Goal: Information Seeking & Learning: Learn about a topic

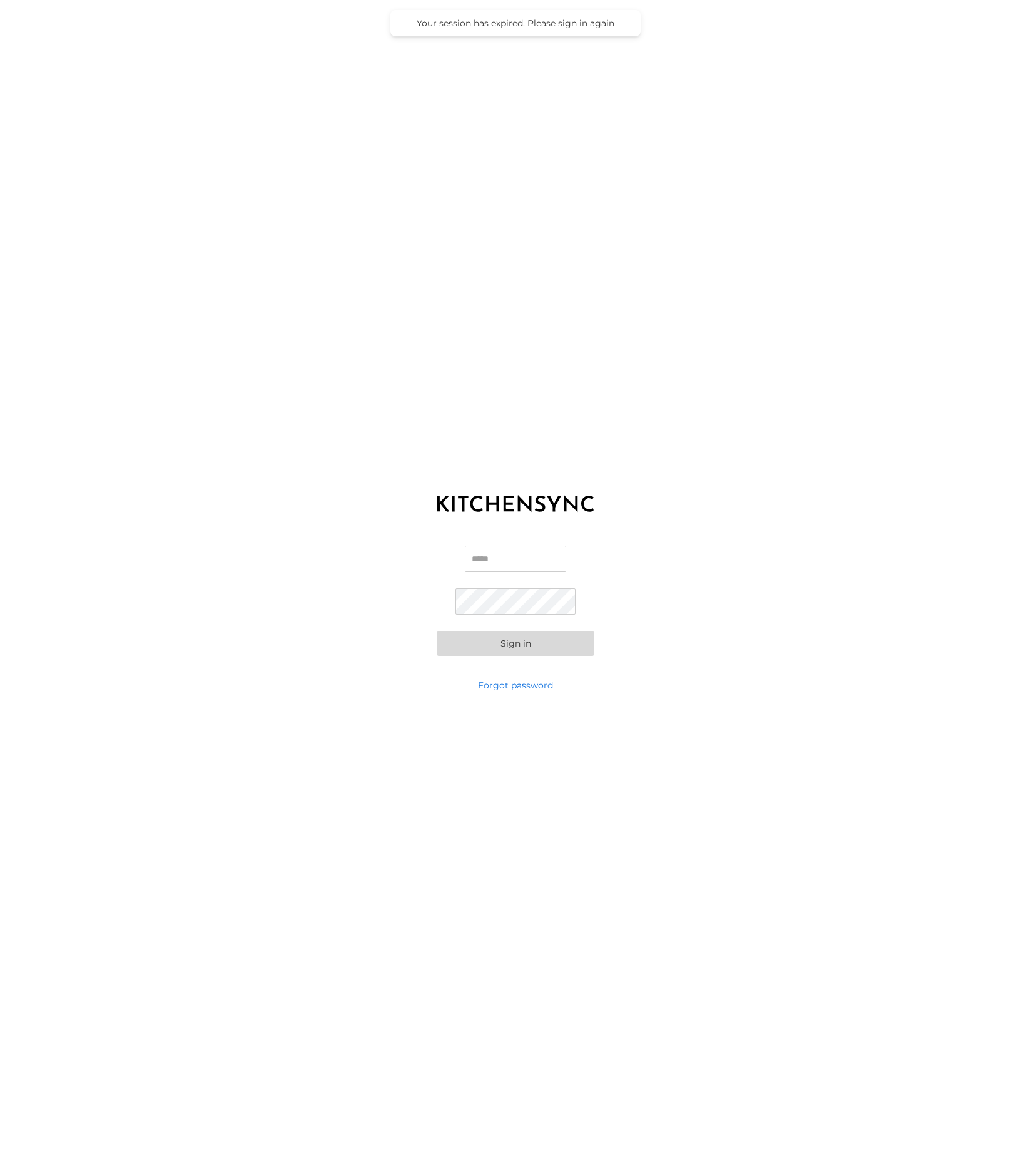
type input "**********"
click at [518, 639] on button "Sign in" at bounding box center [516, 643] width 156 height 25
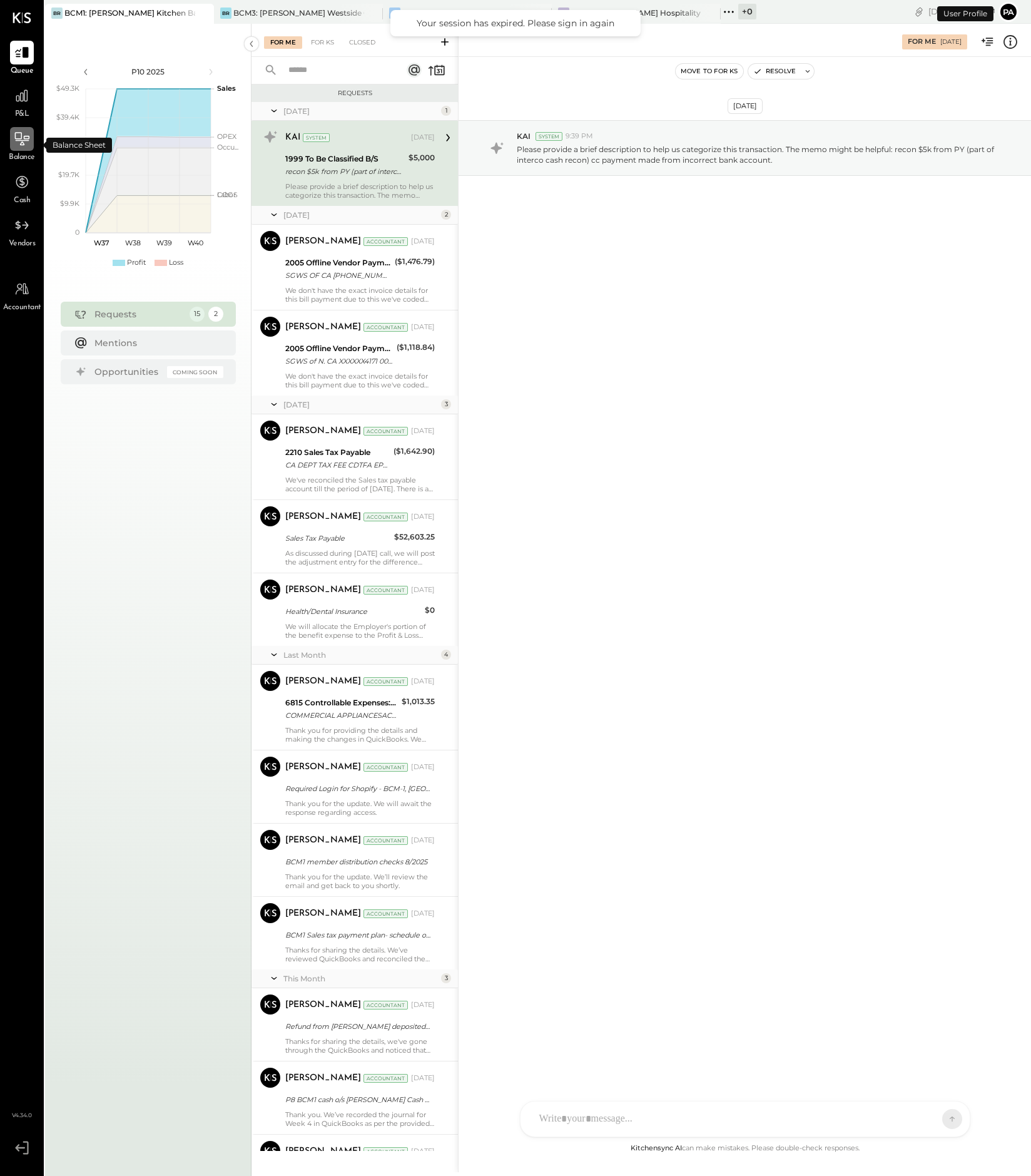
click at [24, 146] on icon at bounding box center [21, 139] width 16 height 16
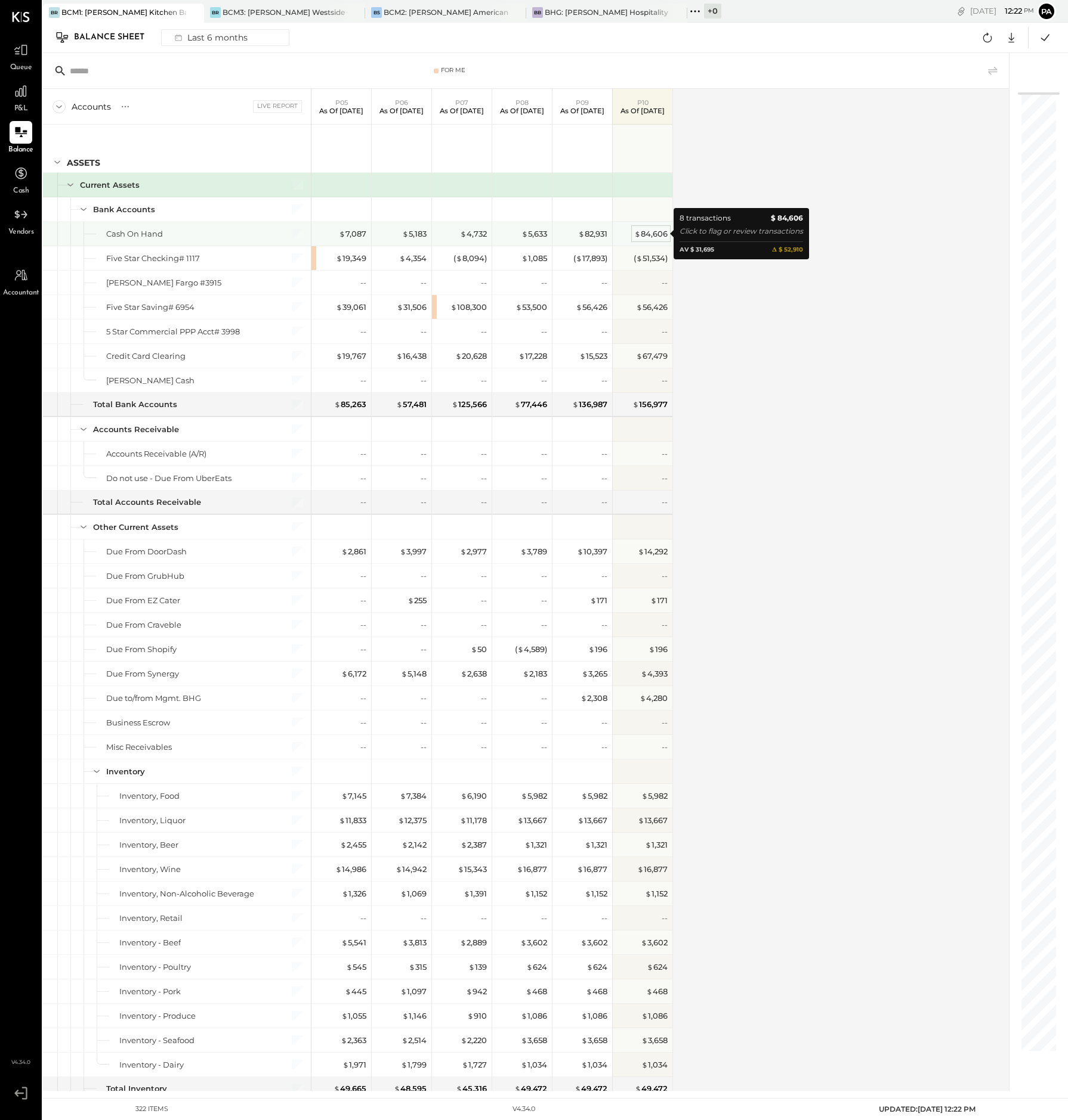
click at [654, 231] on div "$ 84,606" at bounding box center [651, 234] width 34 height 11
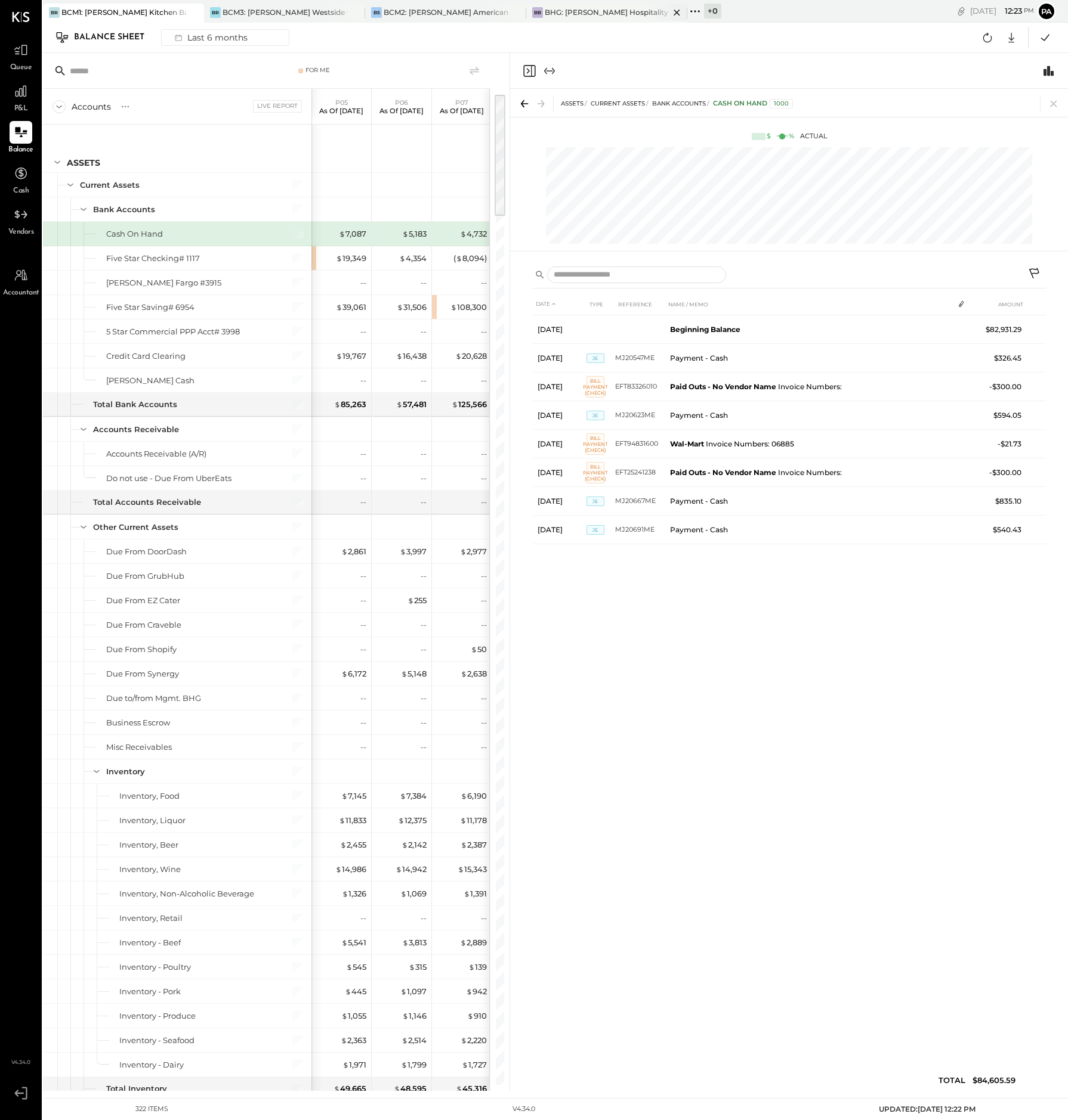
click at [607, 7] on div "BHG: [PERSON_NAME] Hospitality Group, LLC" at bounding box center [607, 12] width 125 height 10
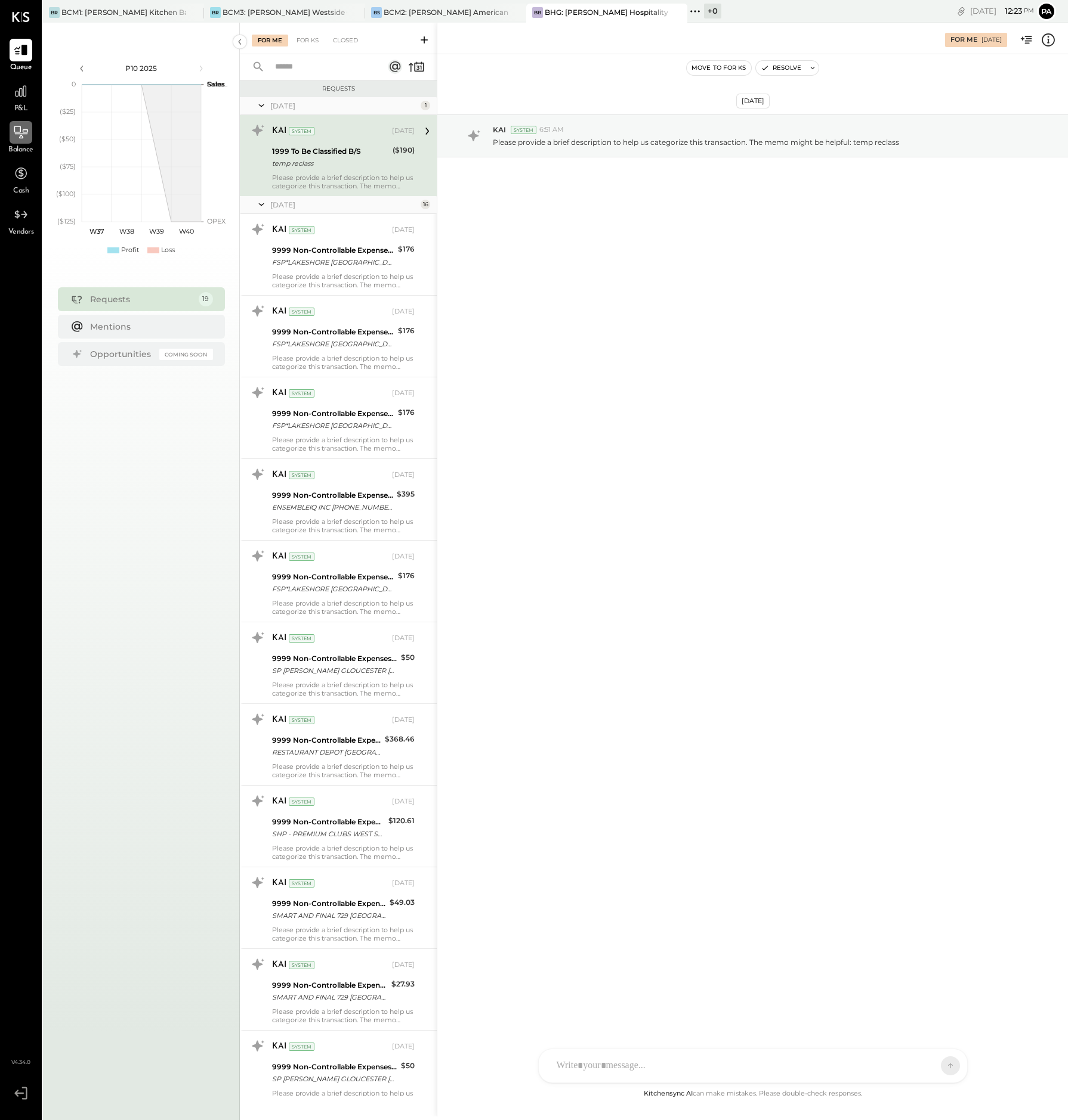
click at [14, 134] on icon at bounding box center [20, 132] width 16 height 16
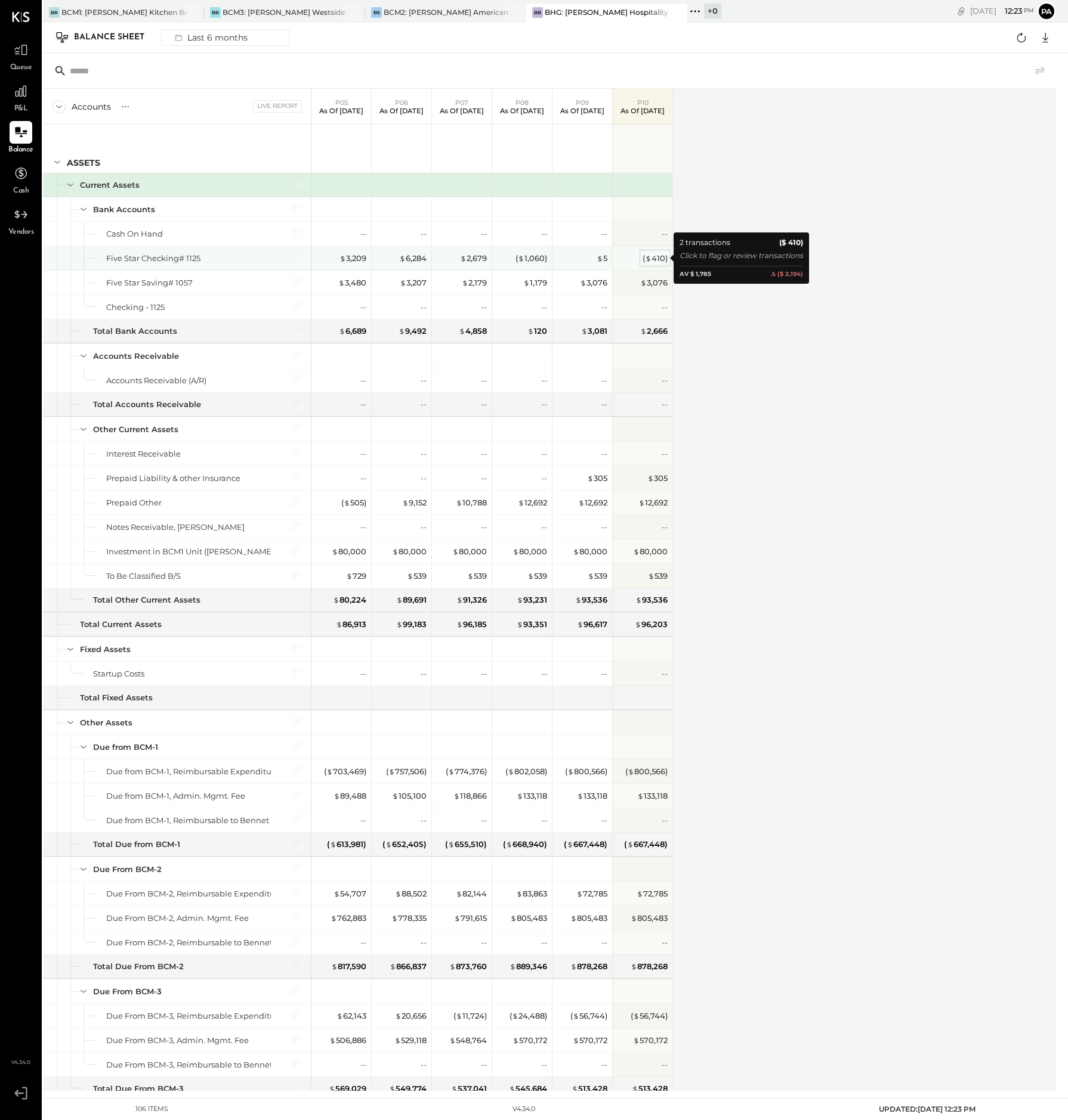
click at [652, 260] on span "$" at bounding box center [648, 258] width 7 height 10
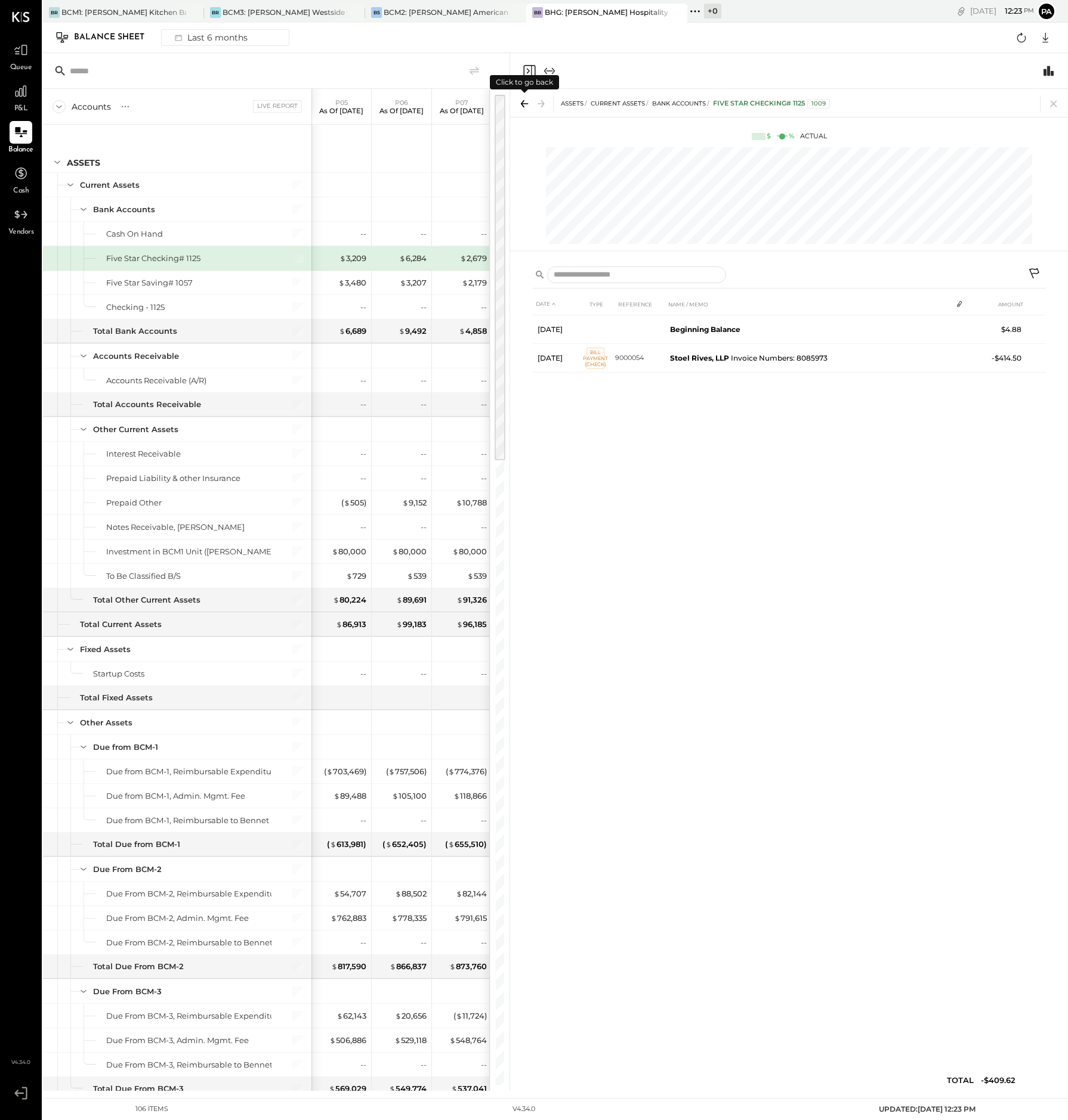
click at [524, 101] on icon at bounding box center [522, 103] width 3 height 7
click at [427, 52] on div "Balance Sheet Last 6 months Google Sheets Excel" at bounding box center [555, 38] width 1025 height 30
click at [983, 104] on icon at bounding box center [1053, 103] width 16 height 16
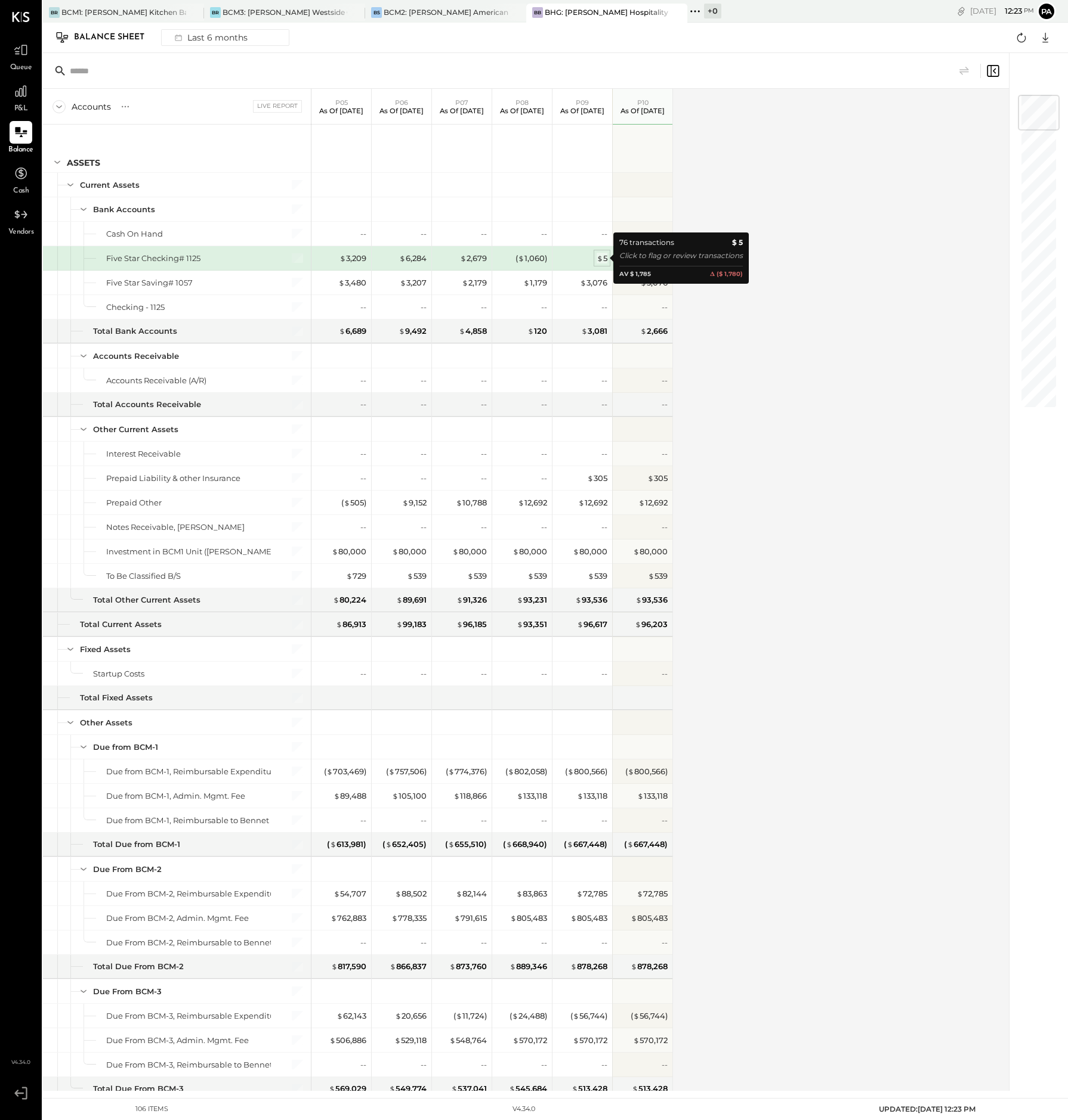
click at [597, 259] on span "$" at bounding box center [600, 258] width 7 height 10
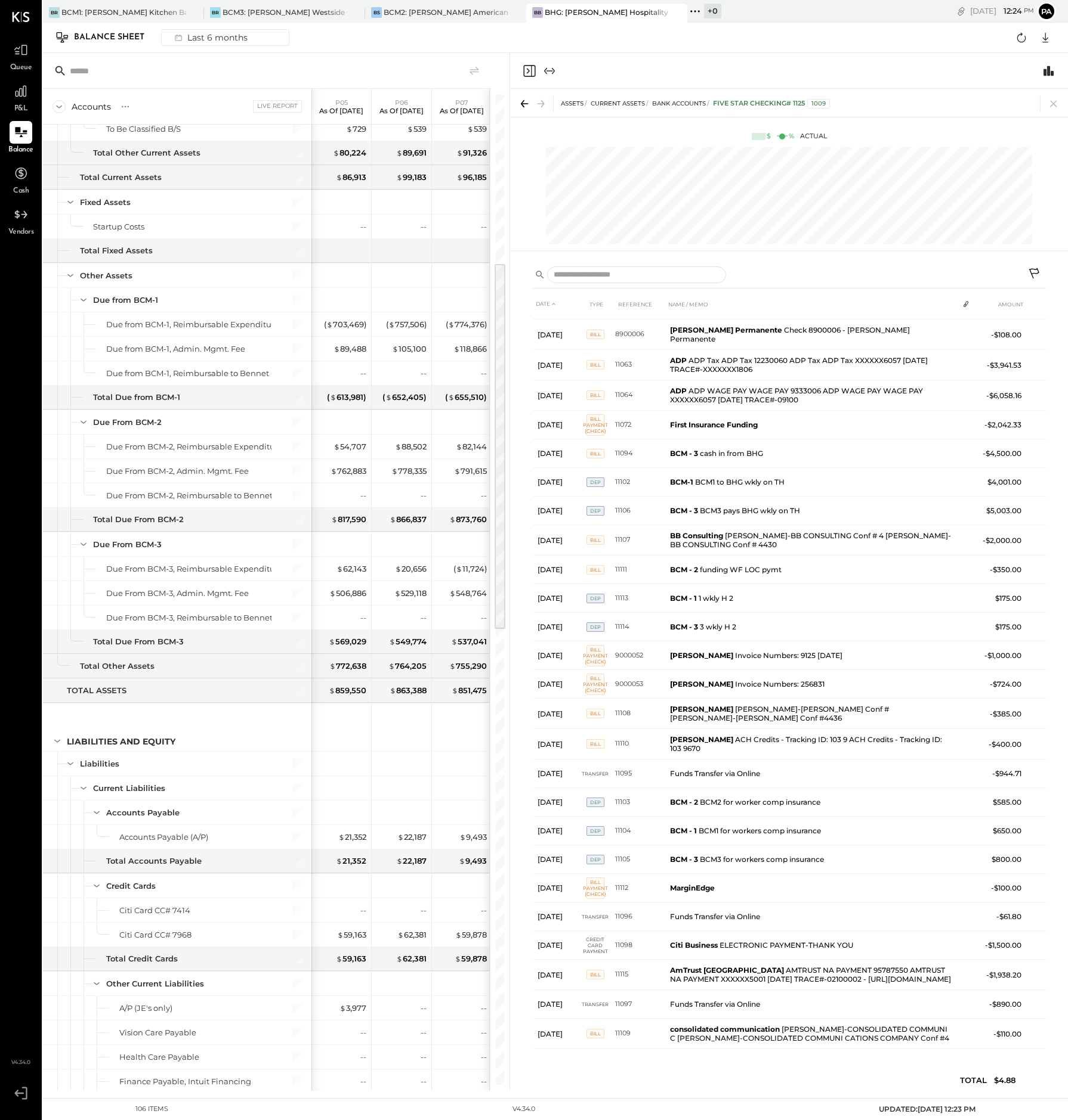
scroll to position [895, 0]
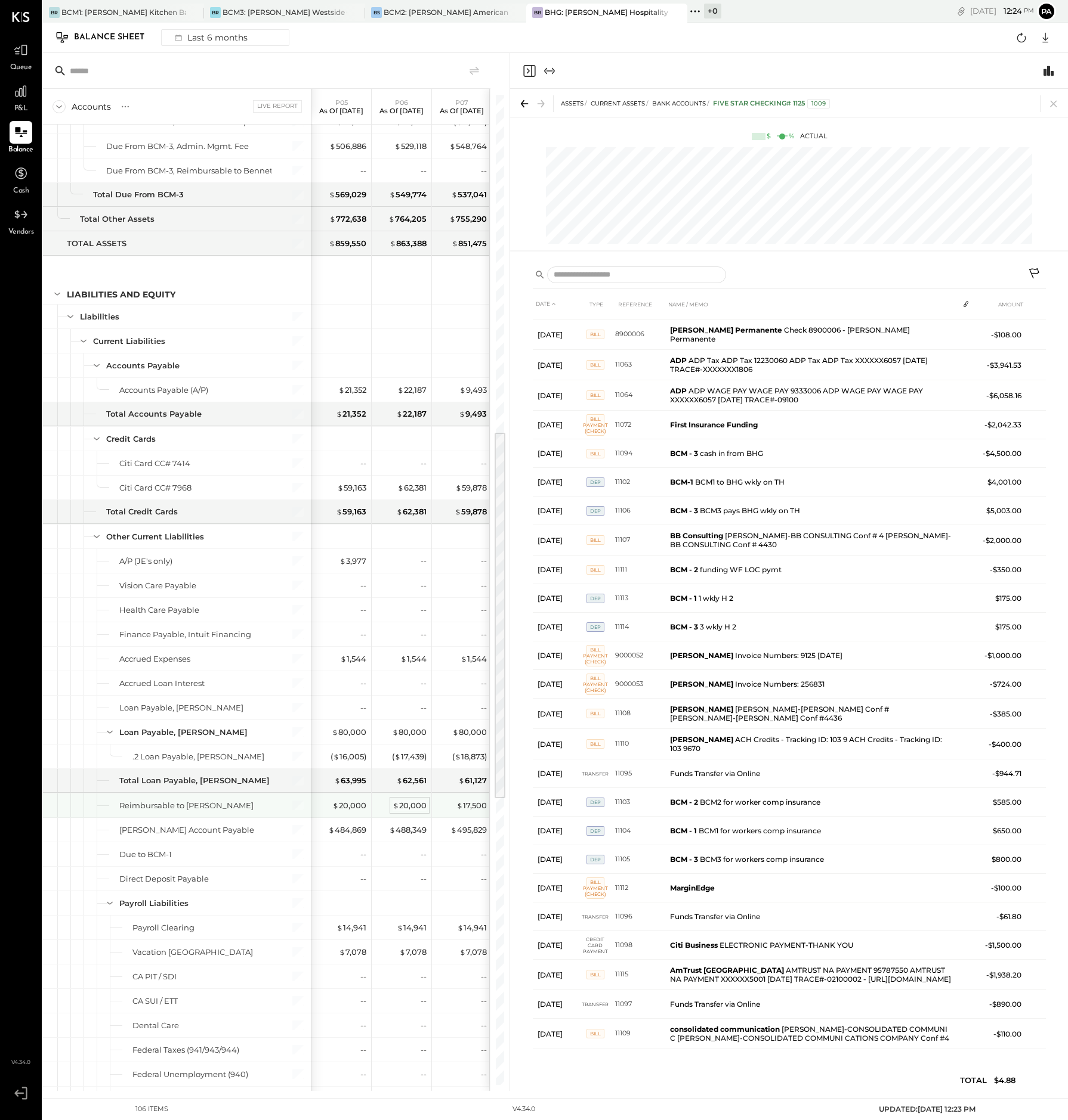
click at [403, 807] on div "$ 20,000" at bounding box center [409, 806] width 34 height 11
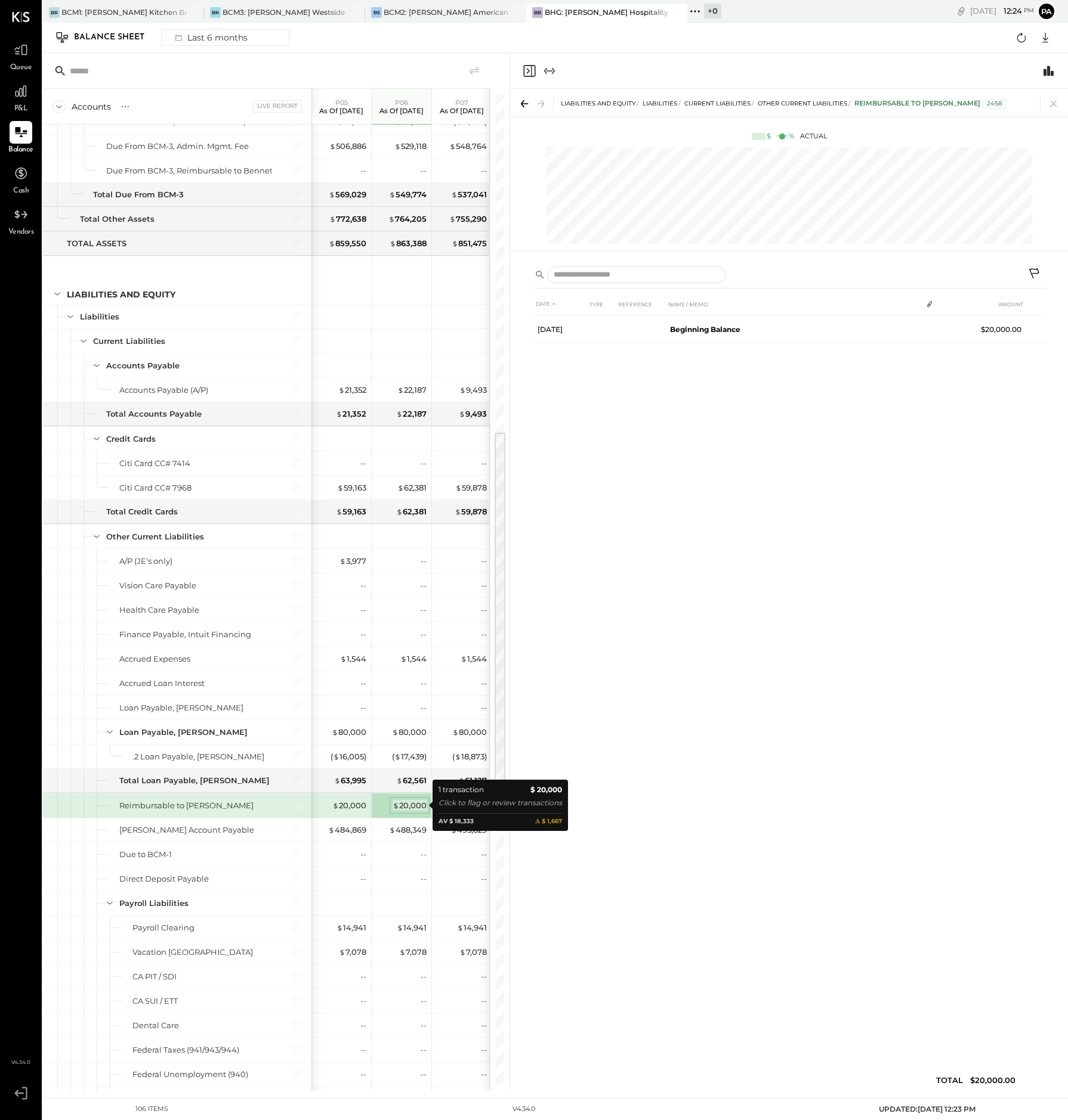
scroll to position [0, 0]
click at [983, 100] on icon at bounding box center [1053, 103] width 16 height 16
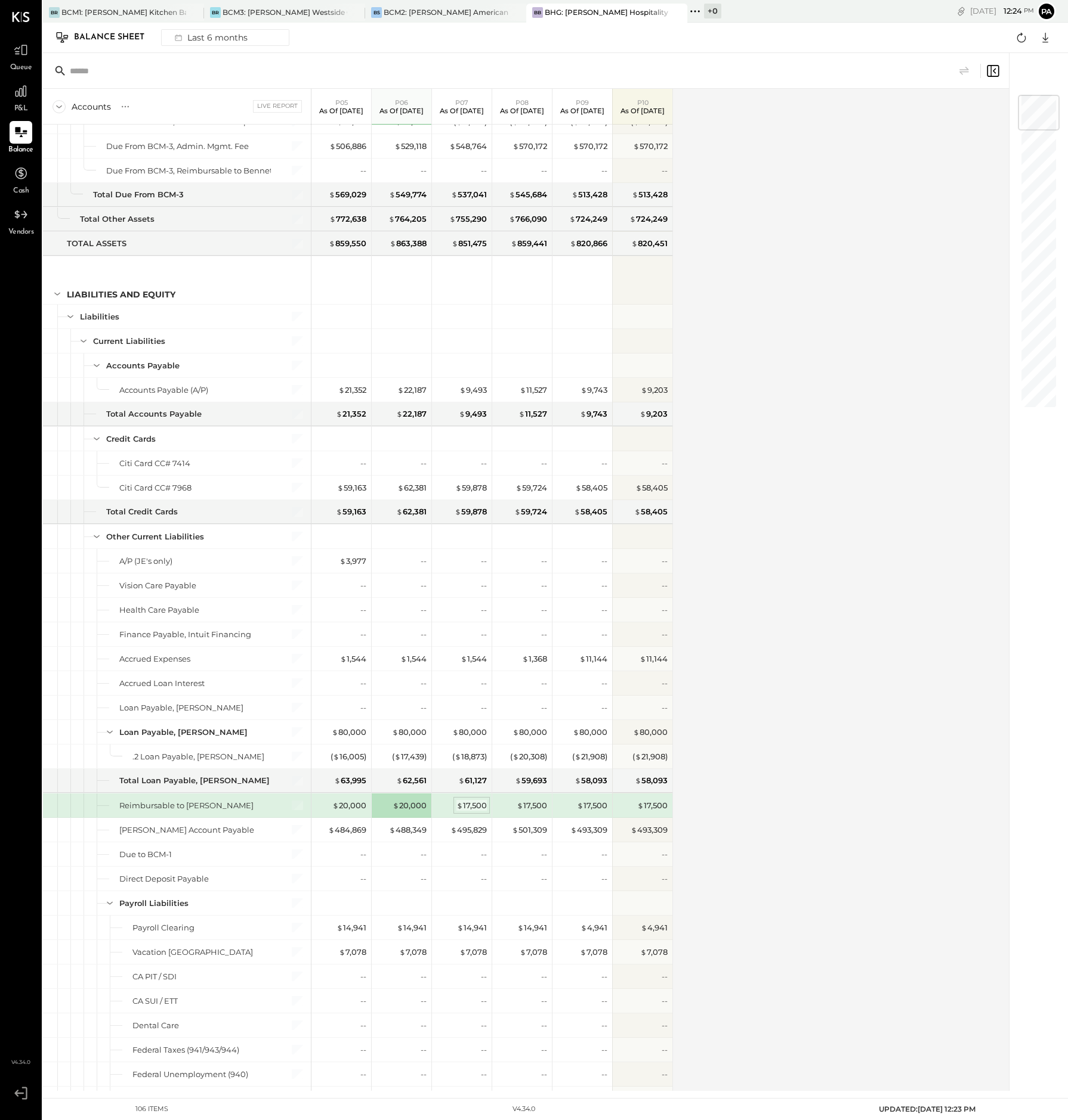
click at [468, 801] on div "$ 17,500" at bounding box center [471, 806] width 30 height 11
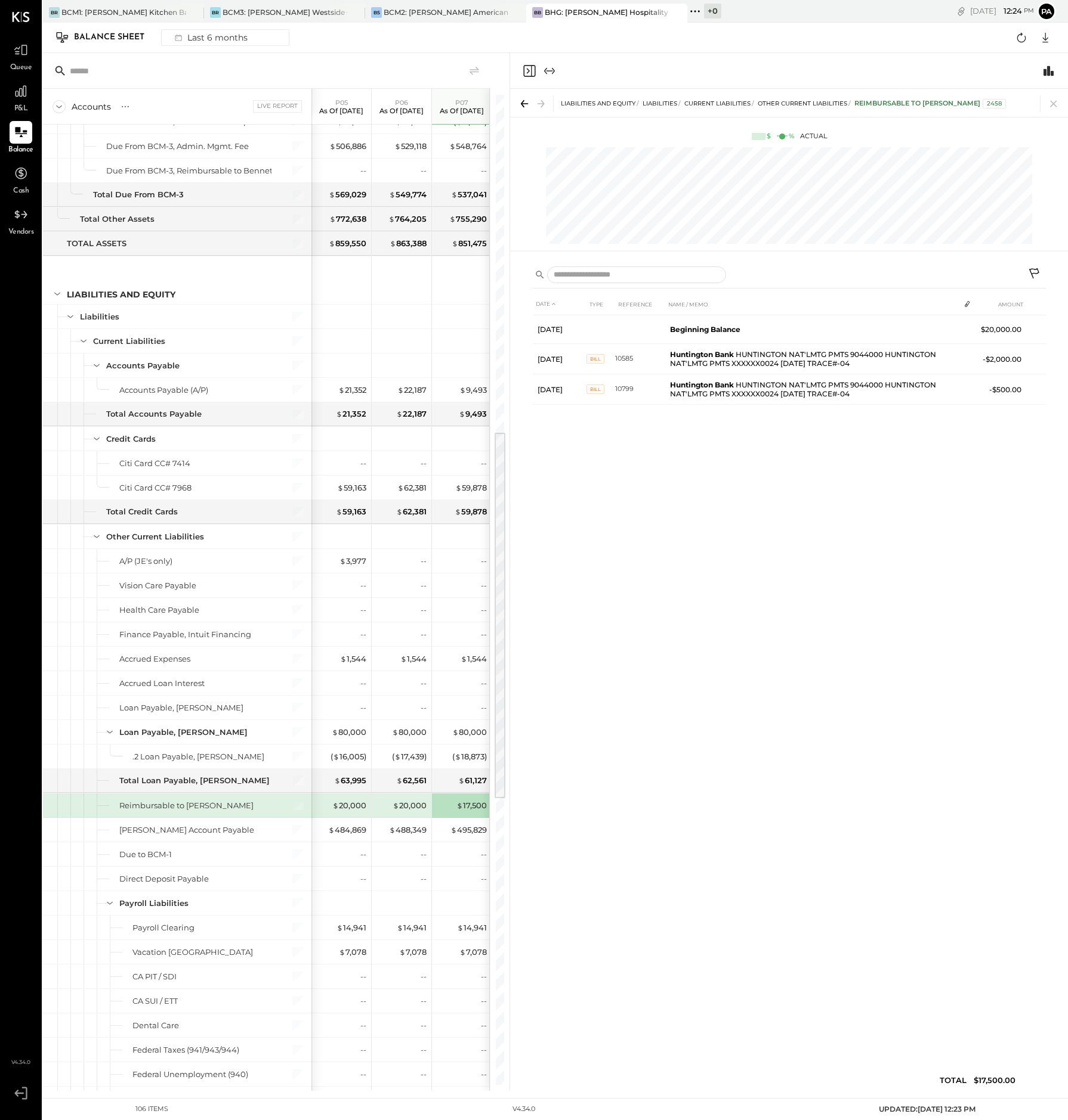
click at [777, 13] on div "+ 0 Pinned Locations ( 4 ) BCM1: [GEOGRAPHIC_DATA][PERSON_NAME][GEOGRAPHIC_DATA…" at bounding box center [762, 11] width 151 height 23
click at [983, 102] on icon at bounding box center [1053, 103] width 16 height 16
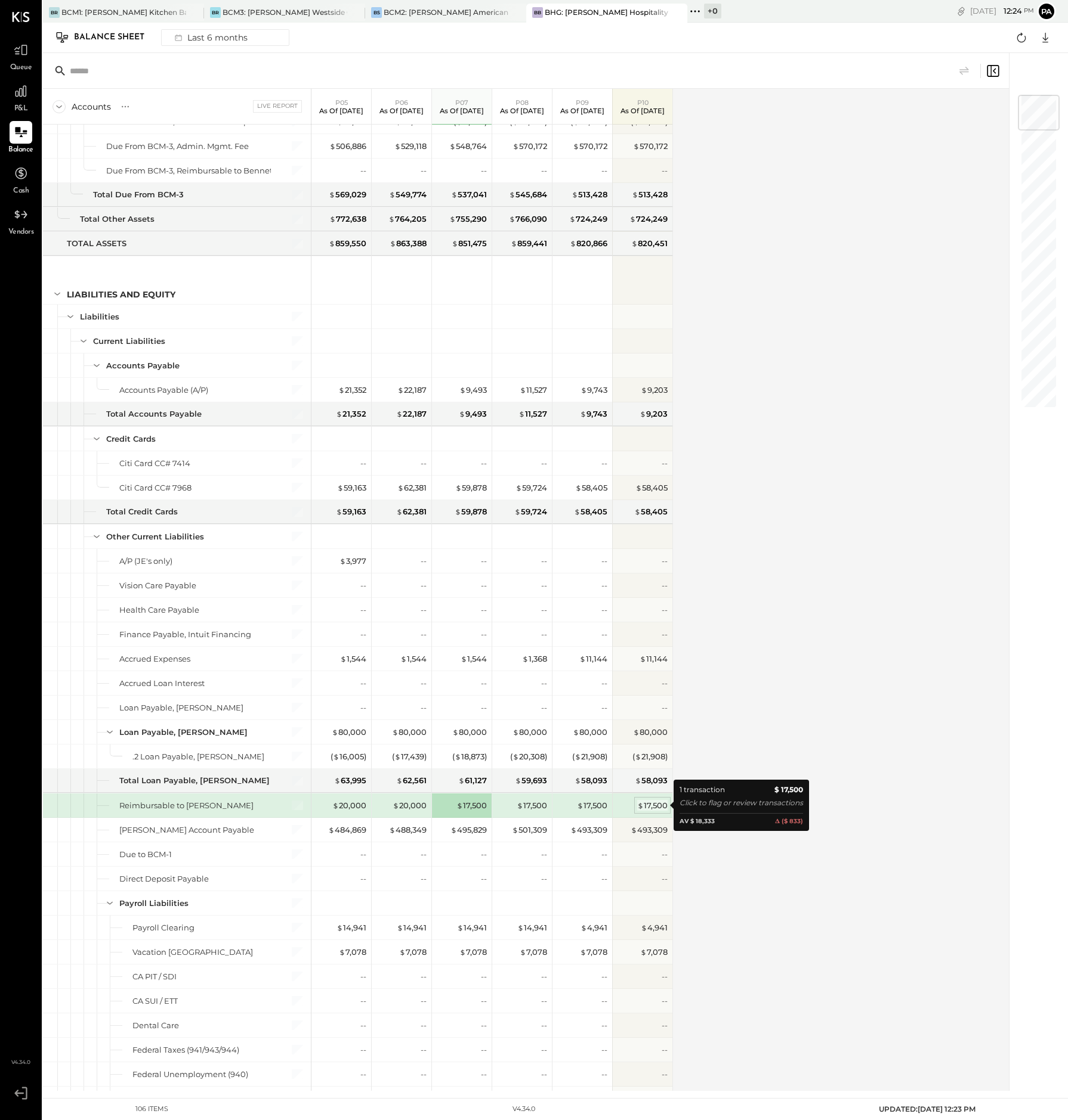
click at [659, 804] on div "$ 17,500" at bounding box center [652, 806] width 30 height 11
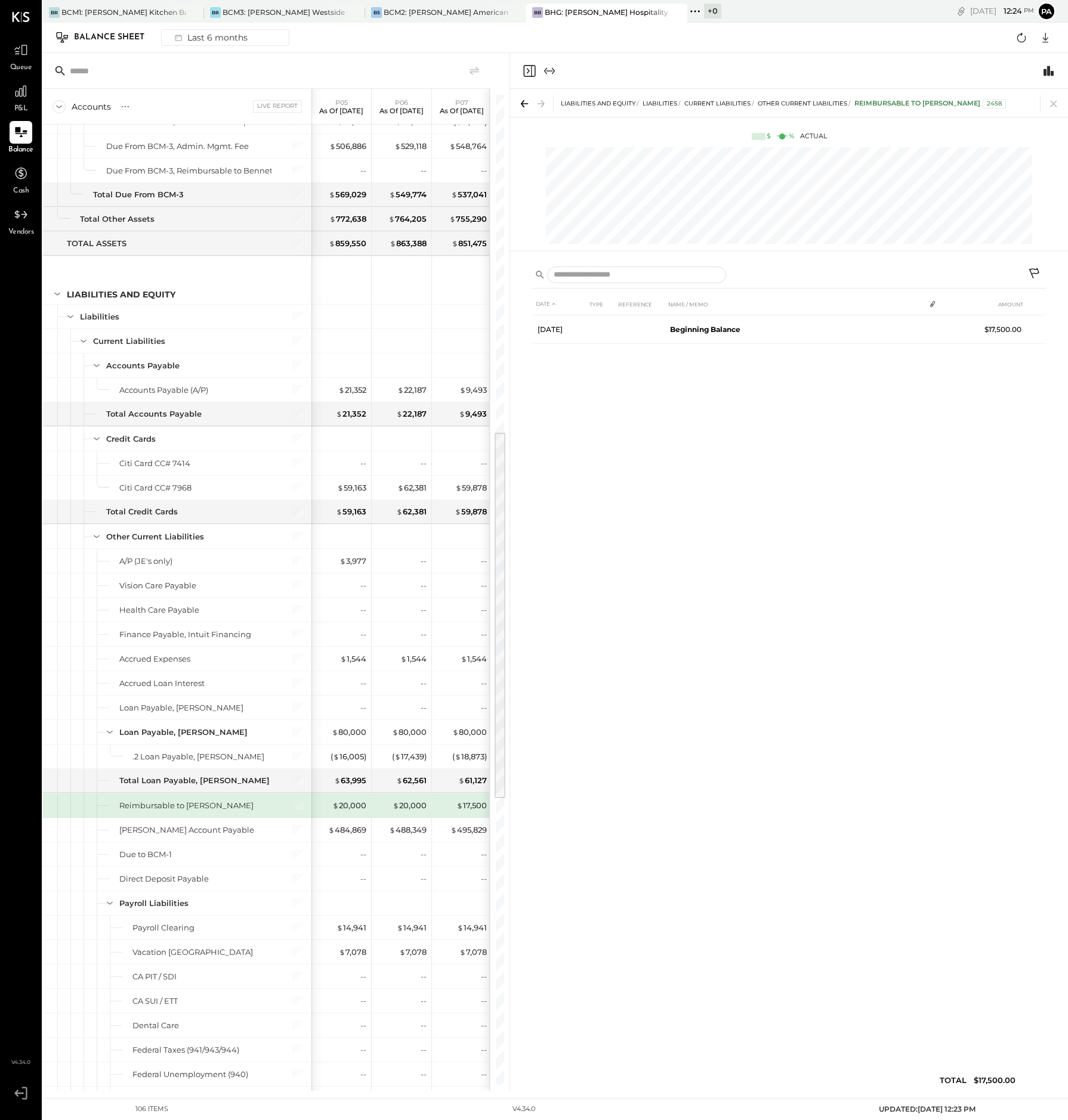
click at [983, 271] on icon at bounding box center [1034, 274] width 14 height 14
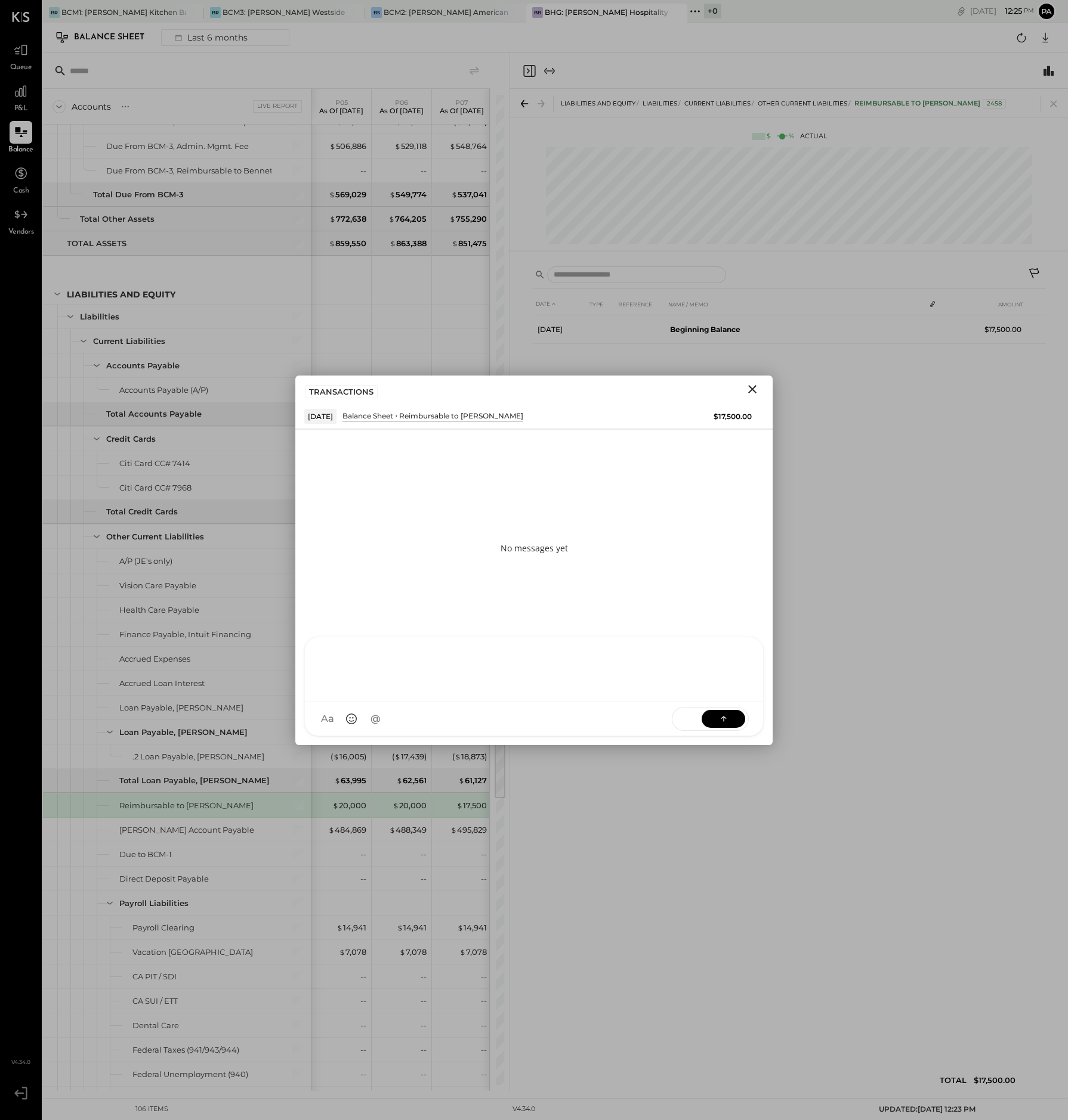
click at [364, 692] on div at bounding box center [534, 669] width 434 height 48
click at [381, 647] on div "**********" at bounding box center [534, 657] width 434 height 69
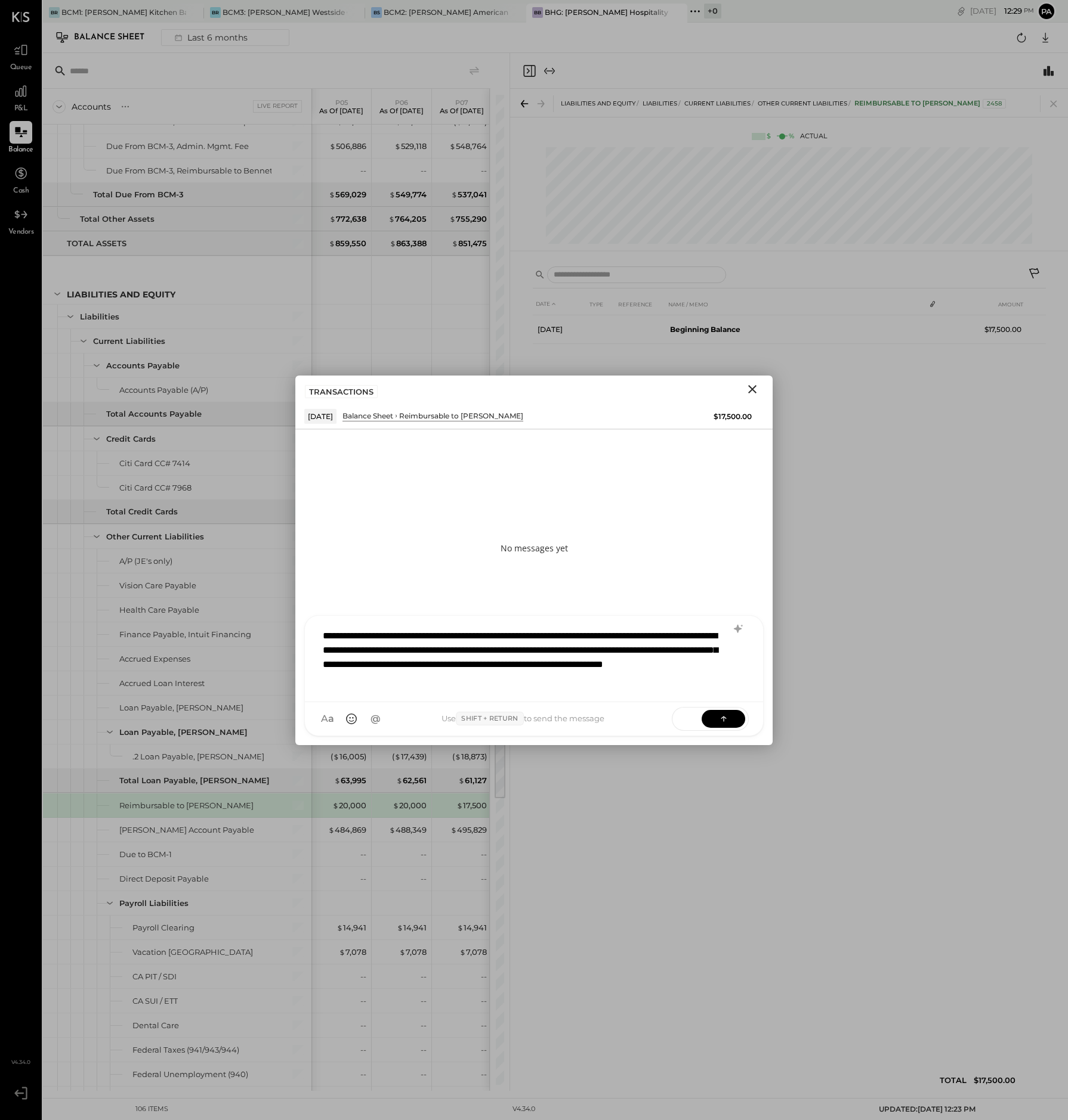
click at [380, 649] on div "**********" at bounding box center [534, 657] width 434 height 69
click at [341, 664] on div "**********" at bounding box center [534, 657] width 434 height 69
click at [640, 680] on div "**********" at bounding box center [534, 657] width 434 height 69
click at [725, 716] on icon at bounding box center [723, 719] width 12 height 12
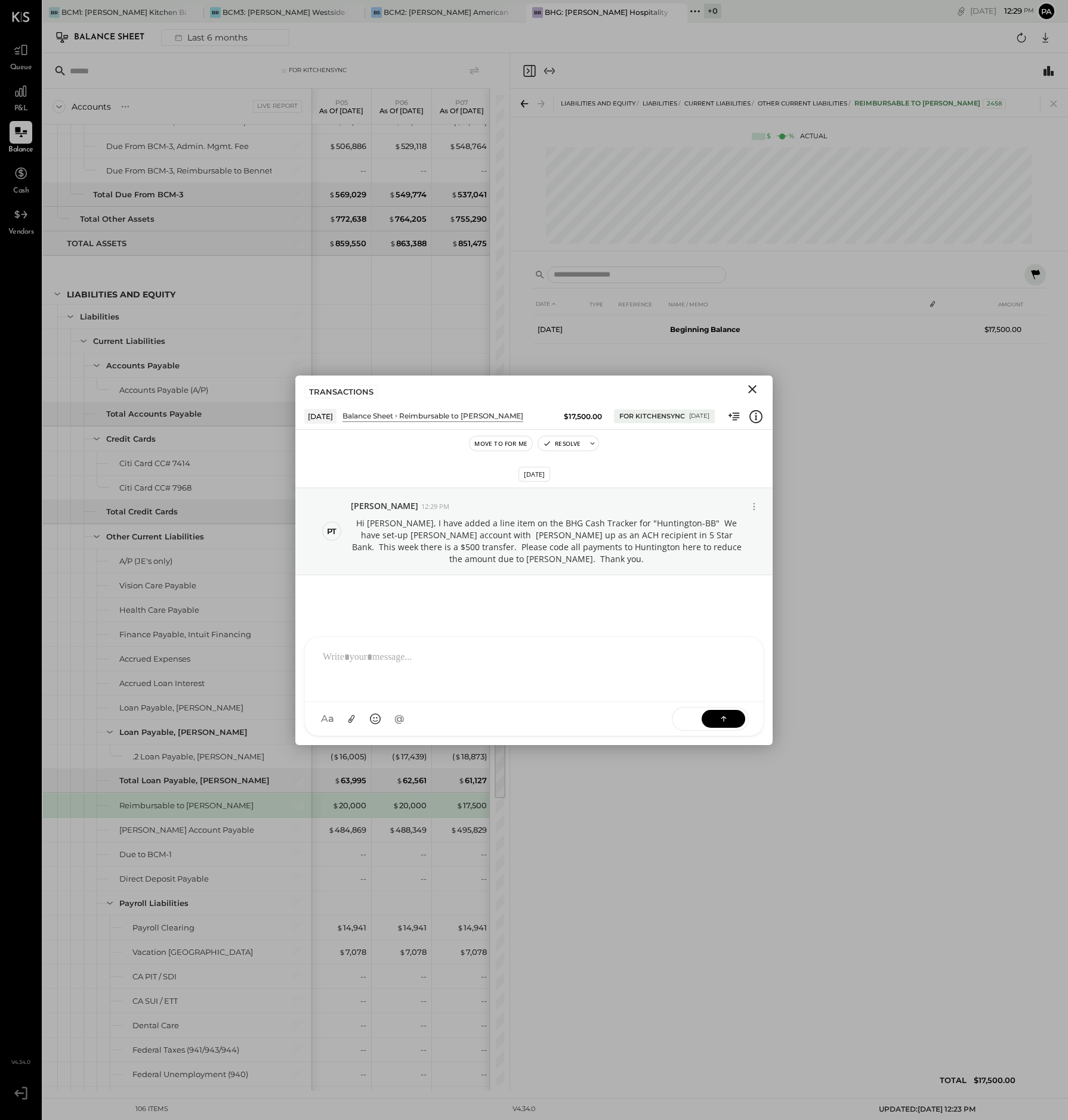
click at [755, 387] on icon "Close" at bounding box center [752, 388] width 14 height 14
